Goal: Communication & Community: Answer question/provide support

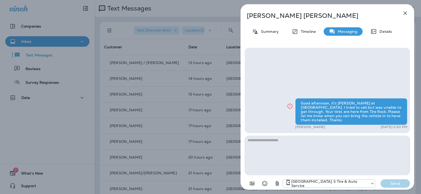
click at [406, 12] on icon "button" at bounding box center [405, 13] width 6 height 6
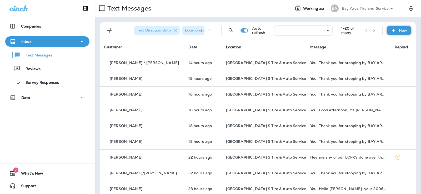
click at [399, 29] on p "New" at bounding box center [403, 30] width 8 height 4
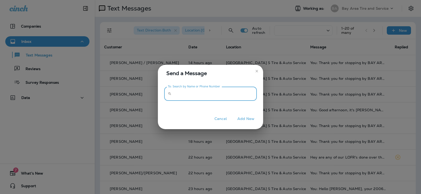
click at [185, 93] on input "To: Search by Name or Phone Number" at bounding box center [215, 94] width 83 height 14
type input "**********"
click at [247, 119] on button "Add New" at bounding box center [246, 119] width 22 height 8
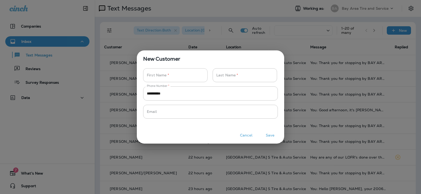
click at [174, 78] on input "Phone Number   *" at bounding box center [172, 75] width 59 height 14
type input "*"
click at [162, 77] on input "******" at bounding box center [172, 75] width 59 height 14
type input "******"
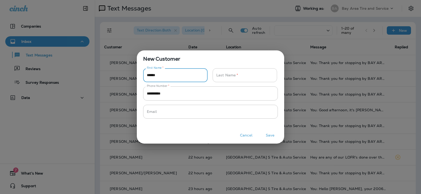
click at [226, 80] on input "Phone Number   *" at bounding box center [241, 75] width 59 height 14
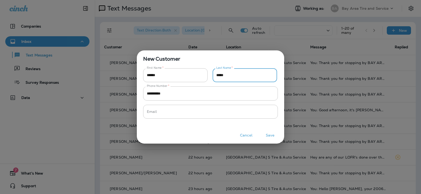
type input "*****"
click at [271, 135] on button "Save" at bounding box center [270, 135] width 20 height 8
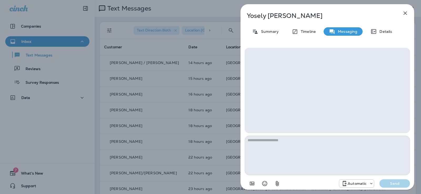
click at [373, 183] on icon at bounding box center [370, 183] width 5 height 5
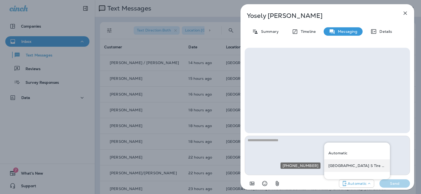
click at [347, 167] on p "[GEOGRAPHIC_DATA] S Tire & Auto Service" at bounding box center [356, 166] width 57 height 4
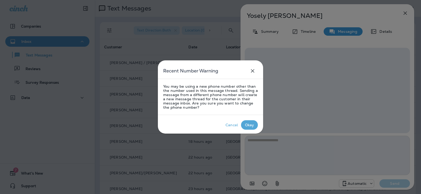
click at [250, 128] on button "Okay" at bounding box center [249, 124] width 17 height 9
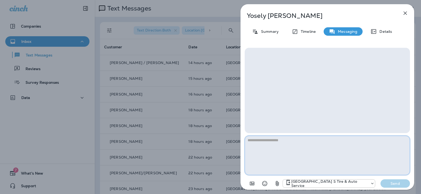
drag, startPoint x: 254, startPoint y: 152, endPoint x: 256, endPoint y: 150, distance: 3.2
click at [256, 151] on textarea at bounding box center [327, 155] width 165 height 39
type textarea "****"
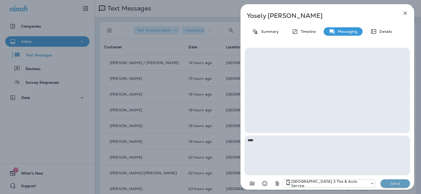
click at [396, 183] on p "Send" at bounding box center [395, 183] width 22 height 5
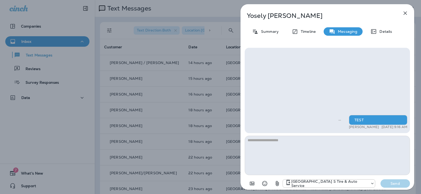
click at [159, 39] on div "[PERSON_NAME] Summary Timeline Messaging Details TEST [PERSON_NAME] [DATE] 9:16…" at bounding box center [210, 97] width 421 height 194
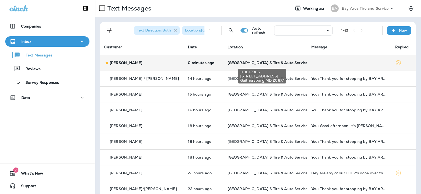
click at [253, 63] on span "[GEOGRAPHIC_DATA] S Tire & Auto Service" at bounding box center [267, 62] width 80 height 5
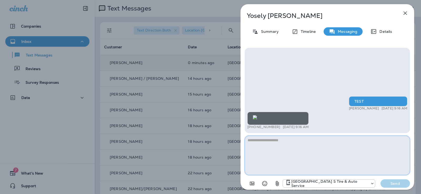
scroll to position [0, 0]
click at [257, 115] on img at bounding box center [255, 117] width 4 height 4
click at [299, 135] on div "TEST [PERSON_NAME] [DATE] 9:16 AM +1 (202) 875-1754 [DATE] 9:16 AM [GEOGRAPHIC_…" at bounding box center [327, 118] width 165 height 141
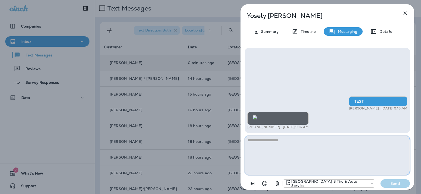
drag, startPoint x: 284, startPoint y: 156, endPoint x: 281, endPoint y: 155, distance: 3.2
click at [282, 155] on textarea at bounding box center [327, 155] width 165 height 39
type textarea "*"
type textarea "**********"
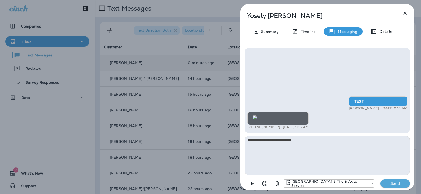
click at [402, 183] on p "Send" at bounding box center [395, 183] width 22 height 5
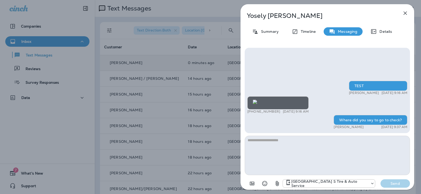
scroll to position [0, 0]
click at [257, 100] on img at bounding box center [255, 102] width 4 height 4
click at [406, 14] on icon "button" at bounding box center [404, 13] width 3 height 3
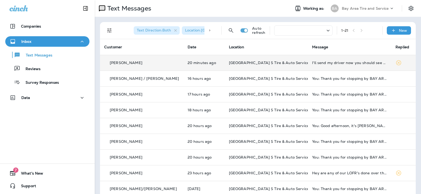
click at [276, 65] on td "[GEOGRAPHIC_DATA] S Tire & Auto Service" at bounding box center [266, 63] width 83 height 16
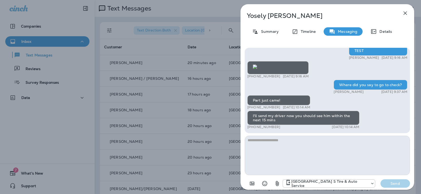
click at [266, 143] on textarea at bounding box center [327, 155] width 165 height 39
click at [264, 183] on icon "Select an emoji" at bounding box center [264, 184] width 6 height 6
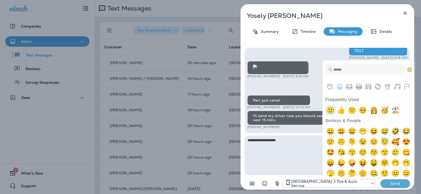
click at [329, 111] on img "slightly smiling face" at bounding box center [330, 110] width 11 height 11
type textarea "**********"
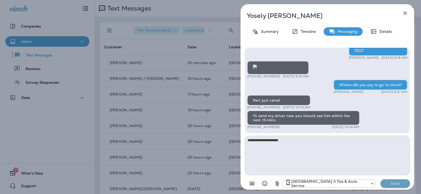
click at [400, 183] on p "Send" at bounding box center [395, 183] width 22 height 5
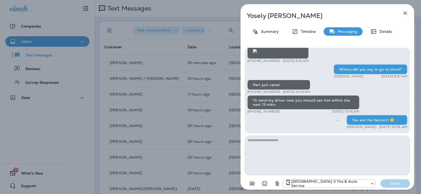
click at [407, 13] on icon "button" at bounding box center [405, 13] width 6 height 6
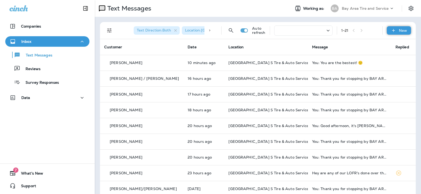
click at [392, 29] on div "New" at bounding box center [399, 30] width 24 height 8
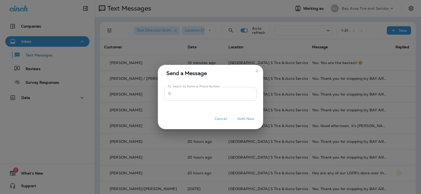
click at [197, 97] on input "To: Search by Name or Phone Number" at bounding box center [215, 94] width 83 height 14
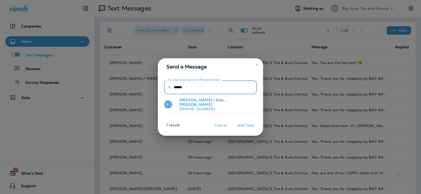
type input "******"
click at [205, 102] on span "[PERSON_NAME]" at bounding box center [195, 104] width 33 height 5
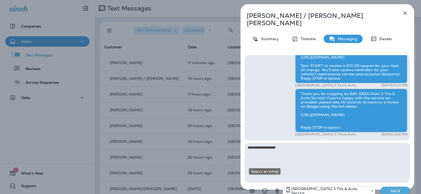
click at [262, 188] on icon "Select an emoji" at bounding box center [264, 191] width 6 height 6
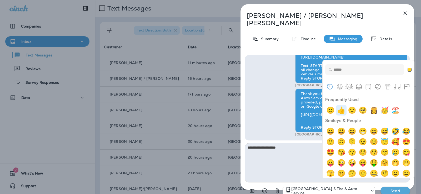
click at [345, 111] on img "+1" at bounding box center [341, 110] width 11 height 11
type textarea "**********"
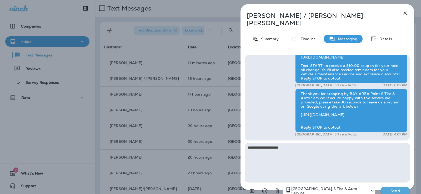
click at [397, 189] on p "Send" at bounding box center [395, 191] width 22 height 5
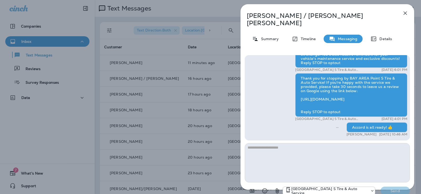
click at [61, 99] on div "[PERSON_NAME] / [PERSON_NAME] Summary Timeline Messaging Details Thank you for …" at bounding box center [210, 97] width 421 height 194
